Goal: Check status: Check status

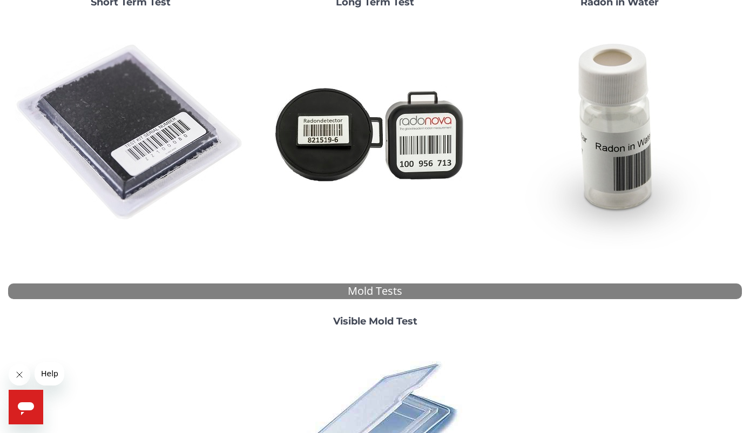
scroll to position [146, 0]
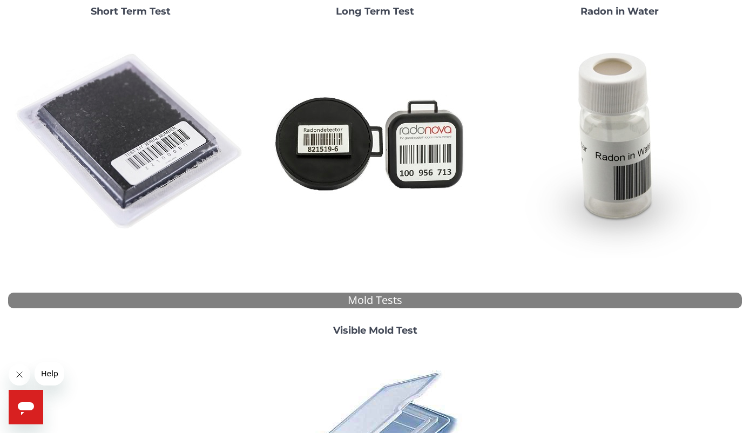
click at [111, 145] on img at bounding box center [131, 142] width 232 height 232
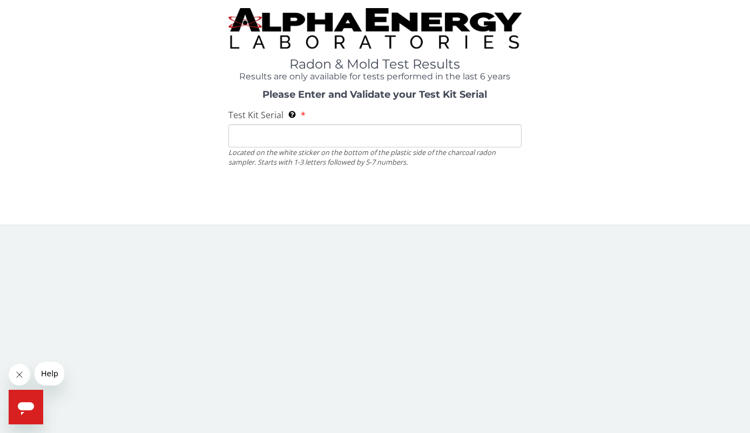
scroll to position [0, 0]
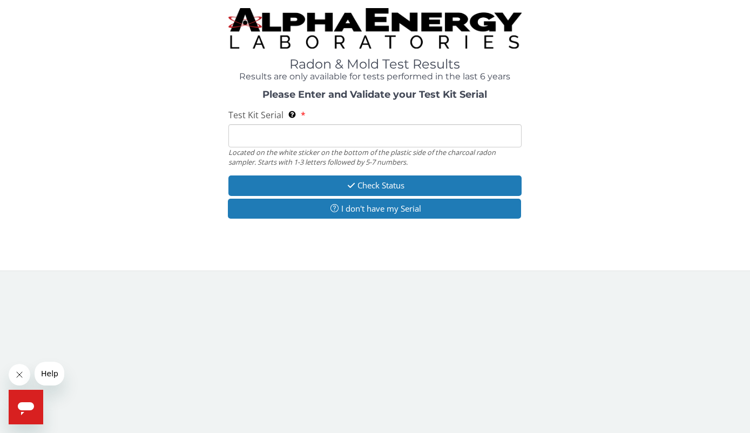
click at [250, 142] on input "Test Kit Serial Located on the white sticker on the bottom of the plastic side …" at bounding box center [376, 135] width 294 height 23
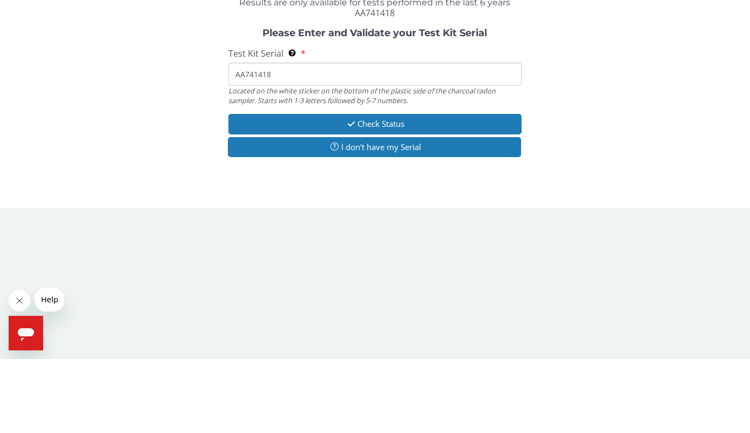
type input "AA741418"
click at [269, 188] on button "Check Status" at bounding box center [376, 198] width 294 height 20
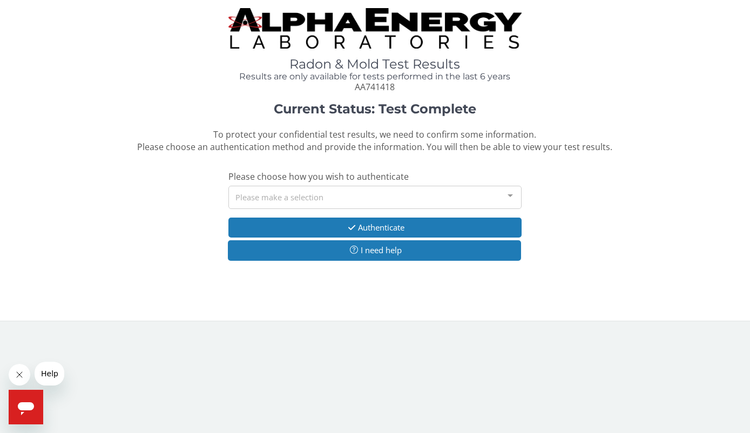
click at [246, 191] on div "Please make a selection" at bounding box center [376, 197] width 294 height 23
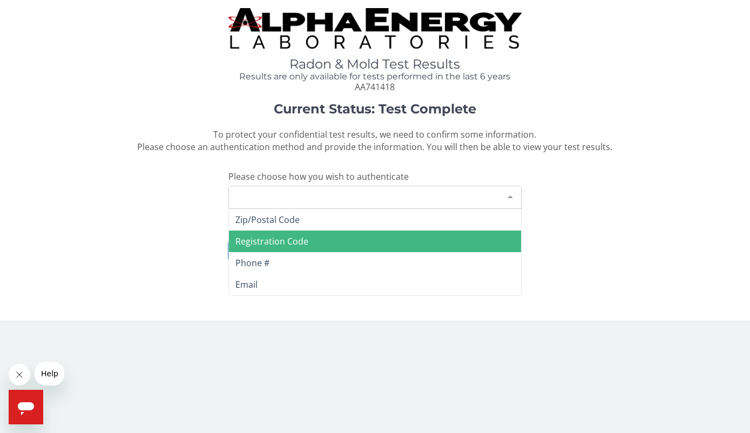
click at [238, 236] on span "Registration Code" at bounding box center [272, 242] width 73 height 12
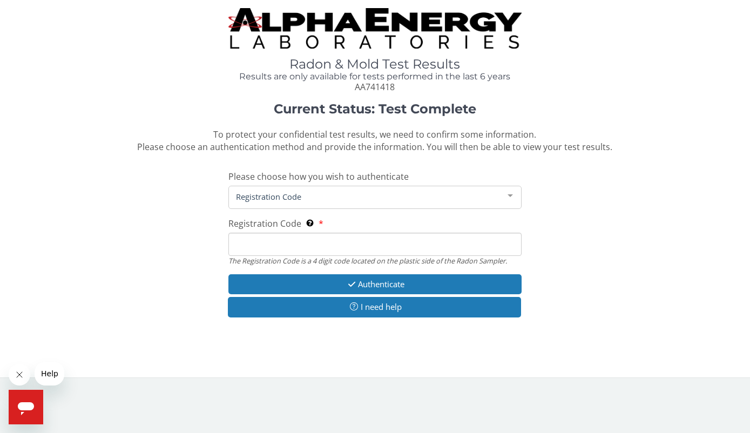
click at [240, 191] on span "Registration Code" at bounding box center [366, 197] width 267 height 12
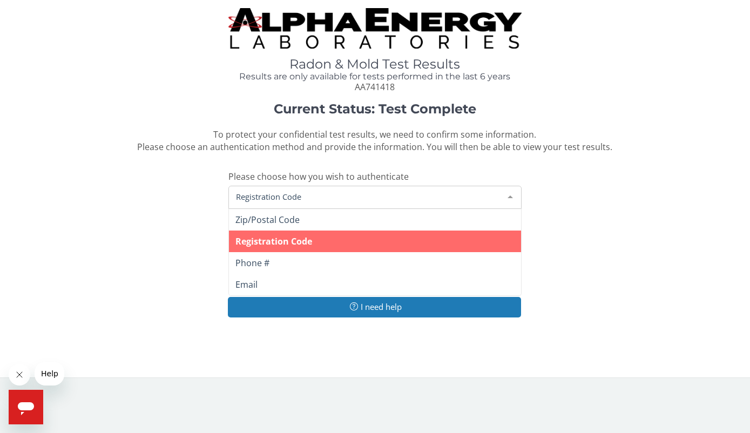
click at [257, 191] on span "Registration Code" at bounding box center [366, 197] width 267 height 12
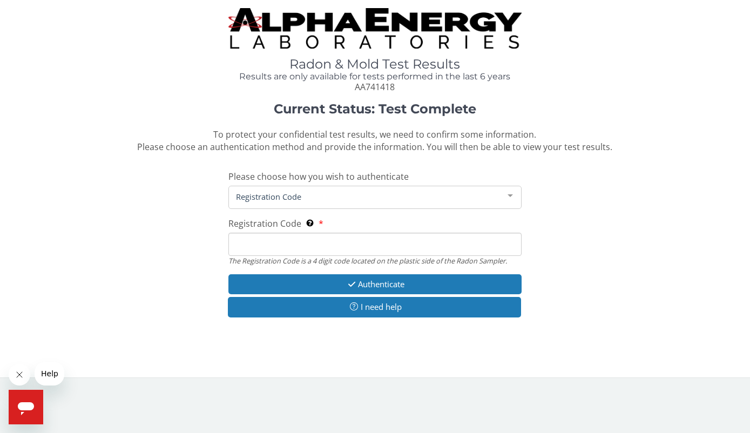
click at [253, 239] on input "Registration Code The Registration Code is a 4 digit code located on the plasti…" at bounding box center [376, 244] width 294 height 23
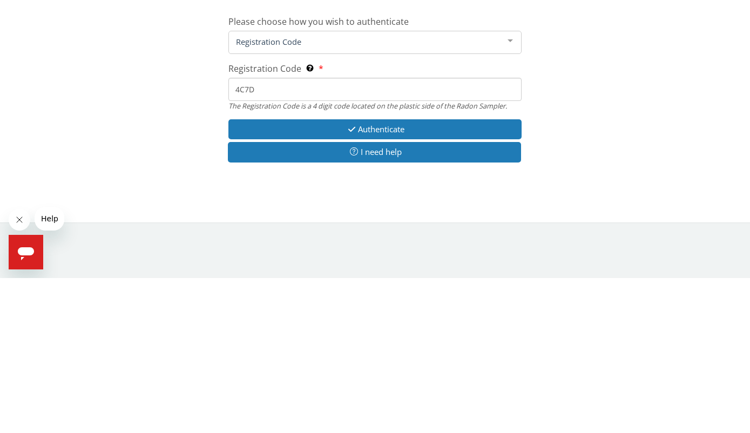
type input "4C7D"
click at [284, 274] on button "Authenticate" at bounding box center [376, 284] width 294 height 20
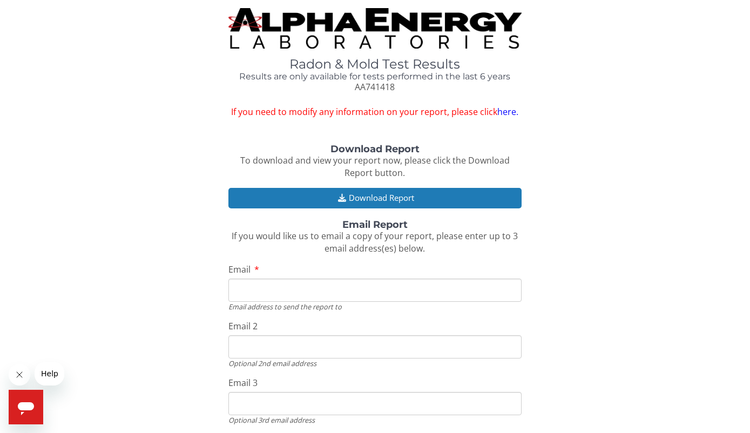
click at [299, 195] on button "Download Report" at bounding box center [376, 198] width 294 height 20
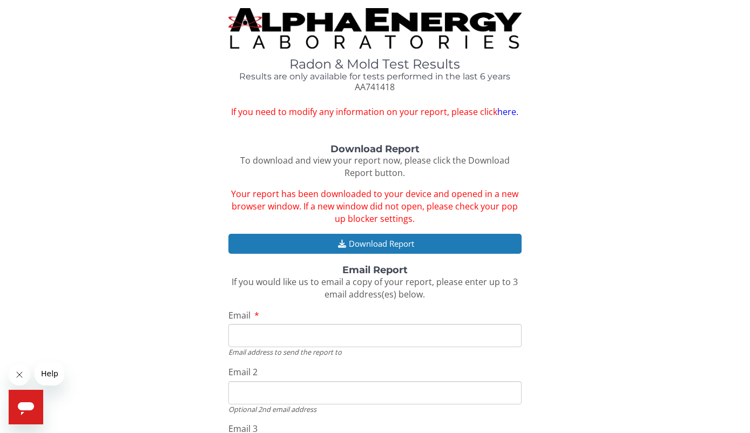
click at [323, 238] on button "Download Report" at bounding box center [376, 244] width 294 height 20
